Goal: Transaction & Acquisition: Book appointment/travel/reservation

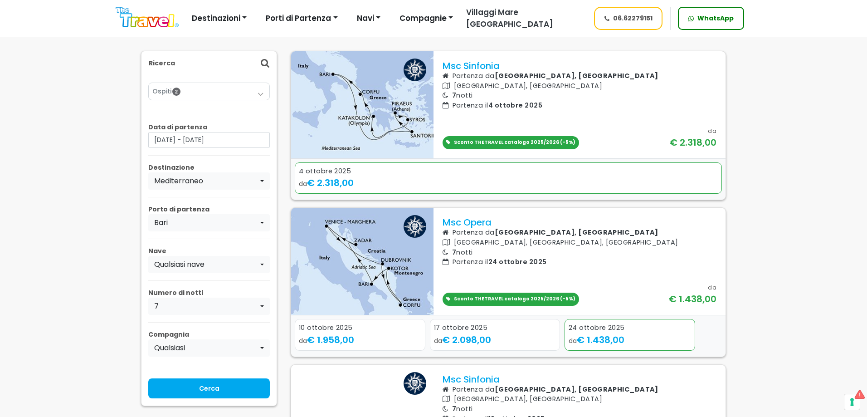
scroll to position [91, 0]
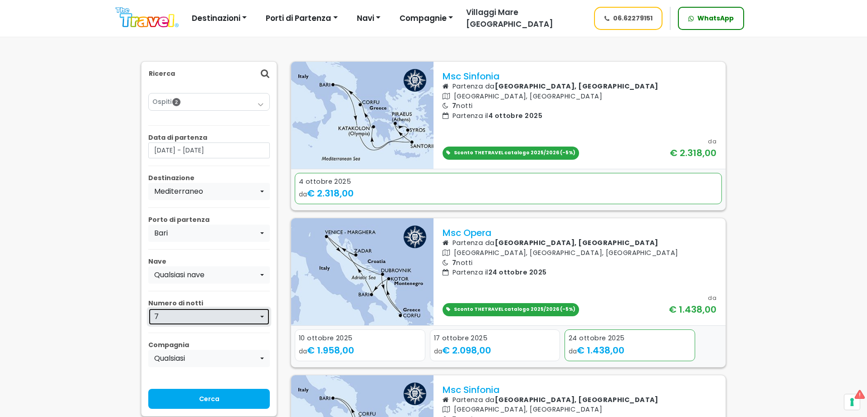
click at [197, 318] on div "7" at bounding box center [206, 316] width 104 height 11
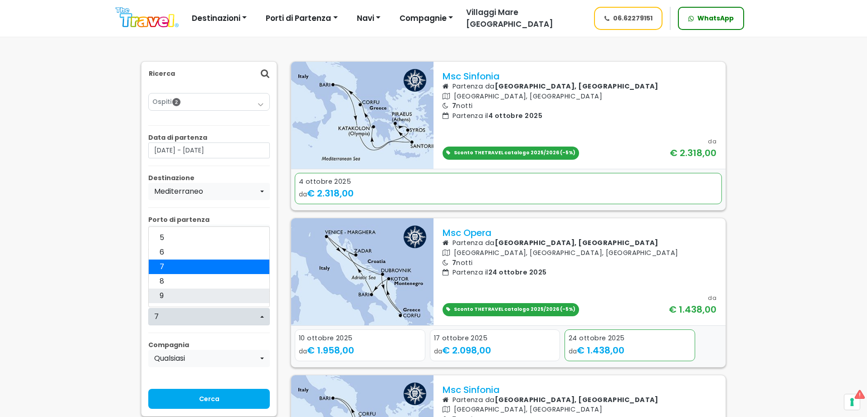
click at [187, 292] on link "9" at bounding box center [209, 295] width 121 height 15
select select "9"
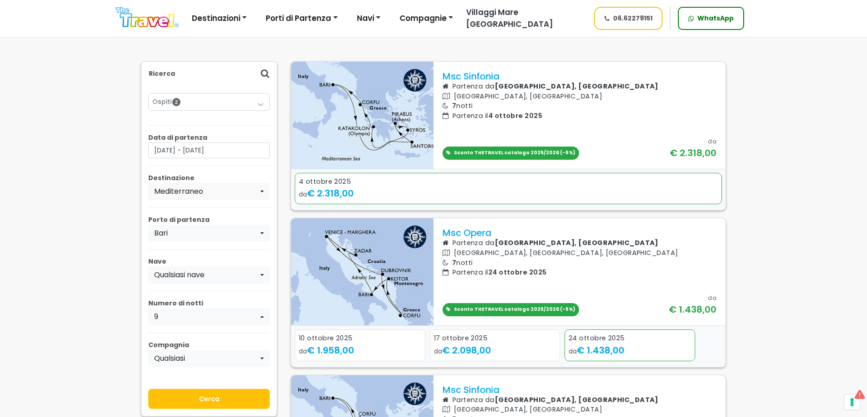
click at [187, 401] on input "Cerca" at bounding box center [209, 399] width 122 height 20
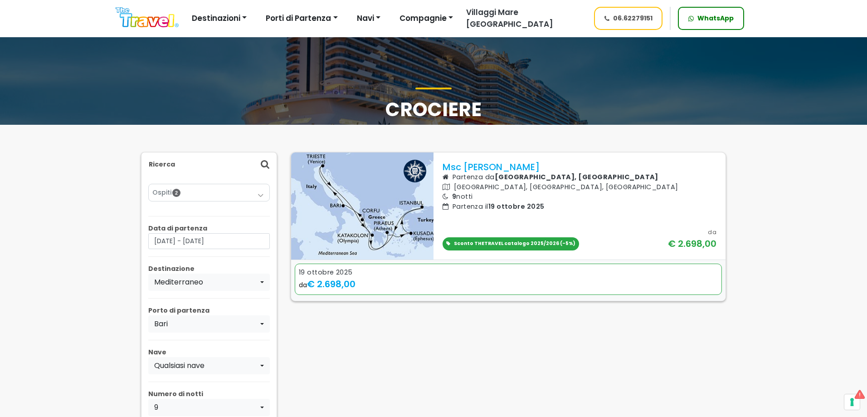
click at [403, 271] on div "19 ottobre 2025" at bounding box center [508, 272] width 419 height 10
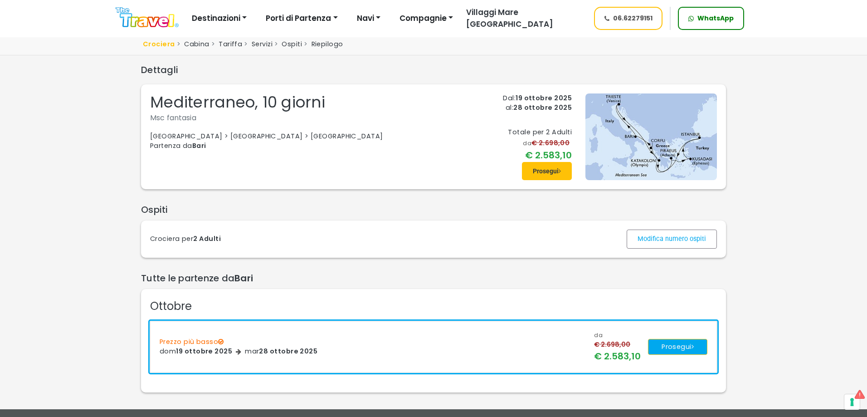
click at [660, 343] on button "Prosegui" at bounding box center [677, 347] width 59 height 16
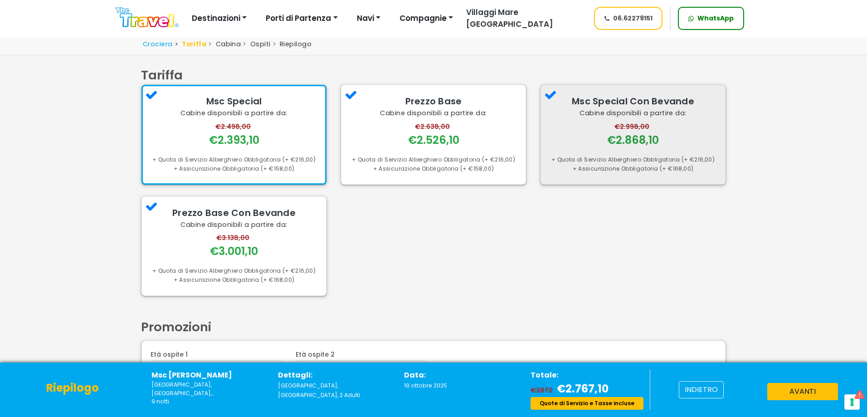
click at [601, 137] on div "€2.998,00 €2.868,10" at bounding box center [632, 135] width 167 height 26
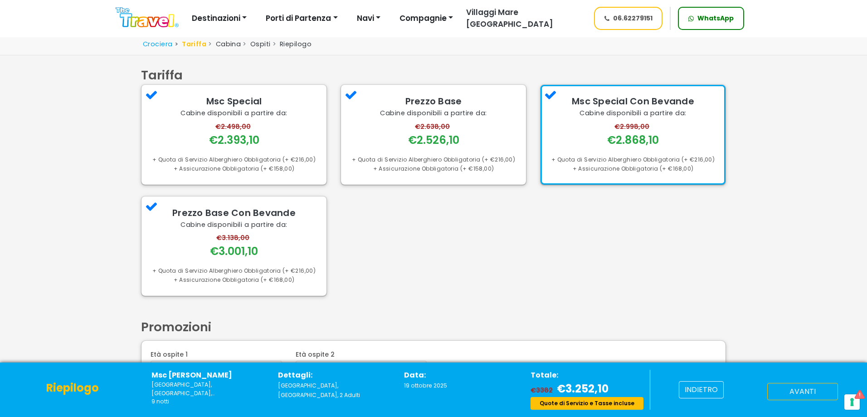
click at [783, 388] on button "avanti" at bounding box center [802, 391] width 71 height 17
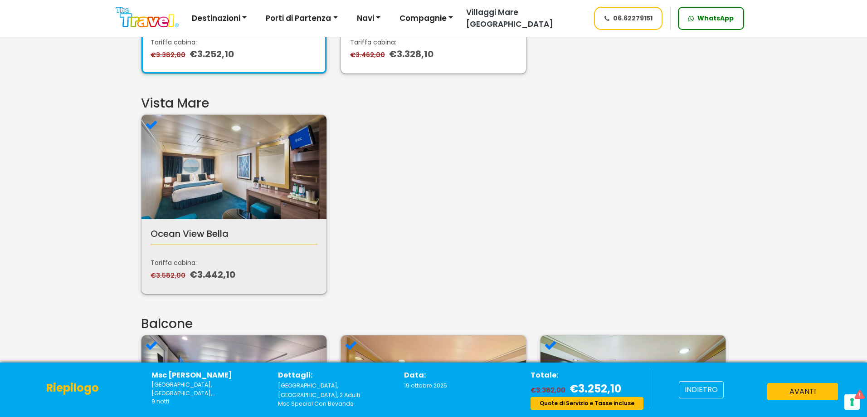
scroll to position [272, 0]
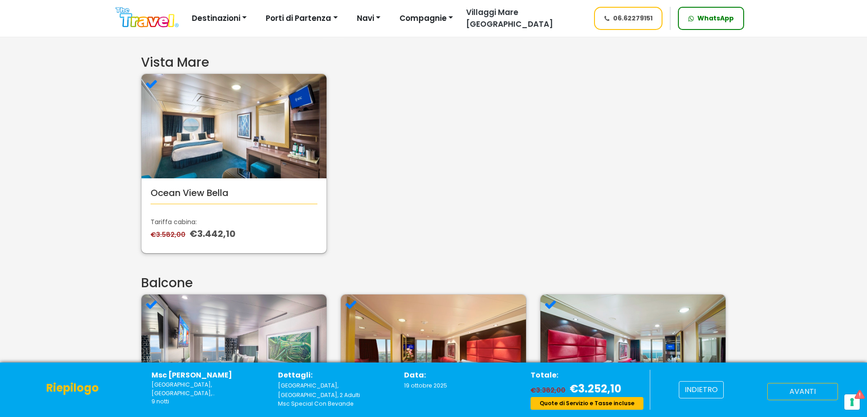
click at [799, 399] on button "avanti" at bounding box center [802, 391] width 71 height 17
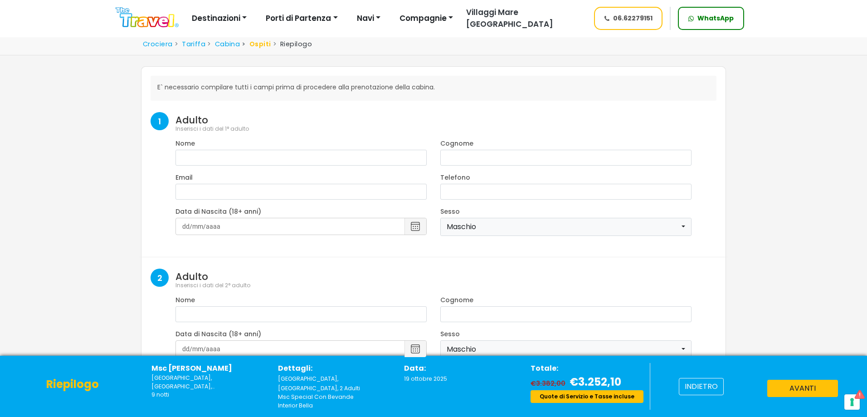
select select "9"
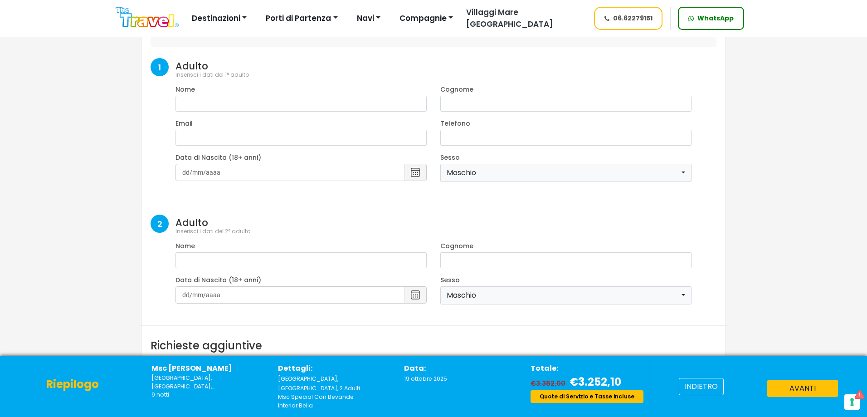
scroll to position [136, 0]
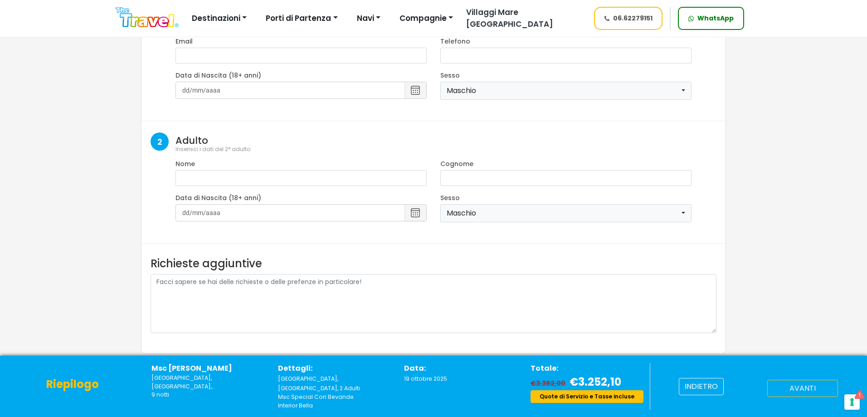
click at [813, 391] on button "avanti" at bounding box center [802, 387] width 71 height 17
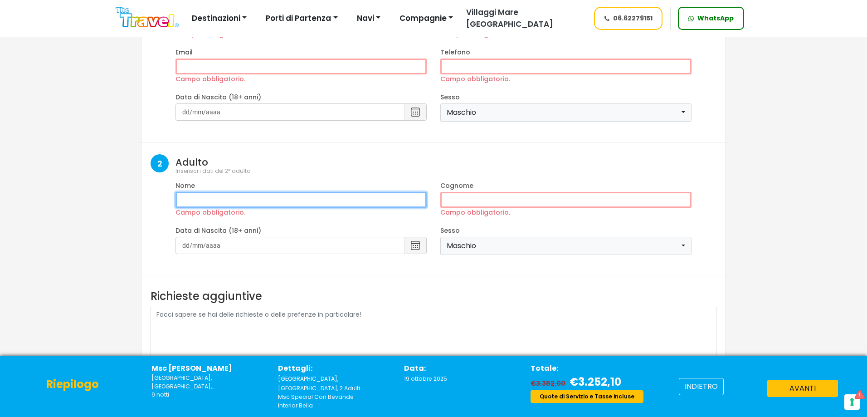
drag, startPoint x: 259, startPoint y: 205, endPoint x: 253, endPoint y: 188, distance: 18.5
click at [259, 205] on input "Campo obbligatorio." at bounding box center [300, 200] width 251 height 16
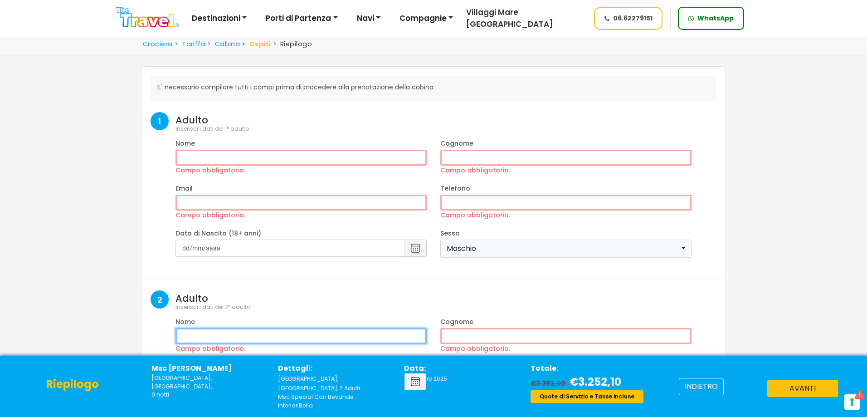
scroll to position [197, 0]
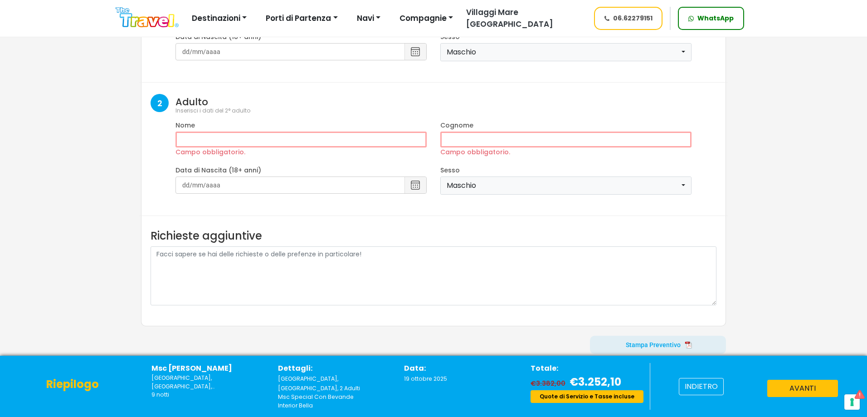
click at [637, 342] on span at bounding box center [658, 345] width 136 height 22
